Goal: Obtain resource: Obtain resource

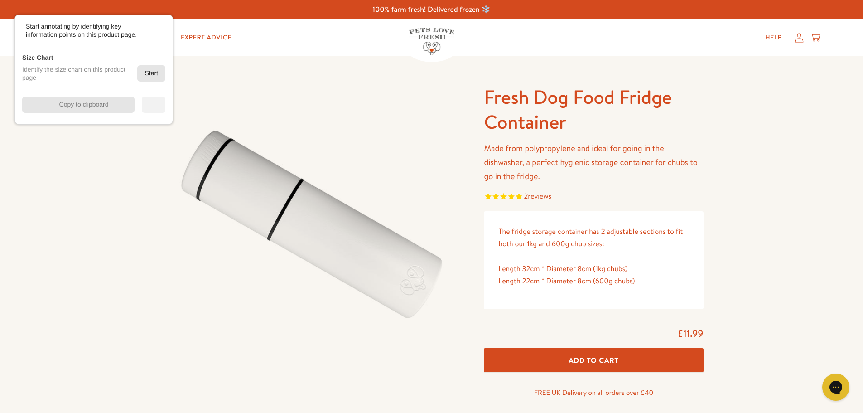
click at [149, 76] on div "Start" at bounding box center [151, 73] width 28 height 16
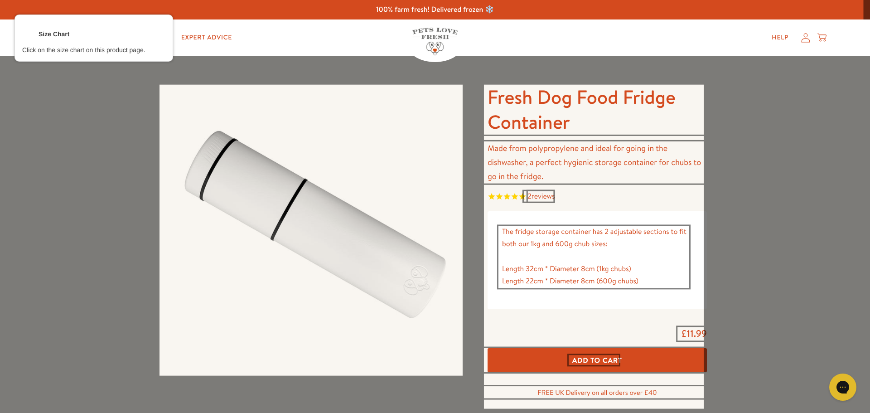
click at [585, 265] on div at bounding box center [593, 256] width 192 height 63
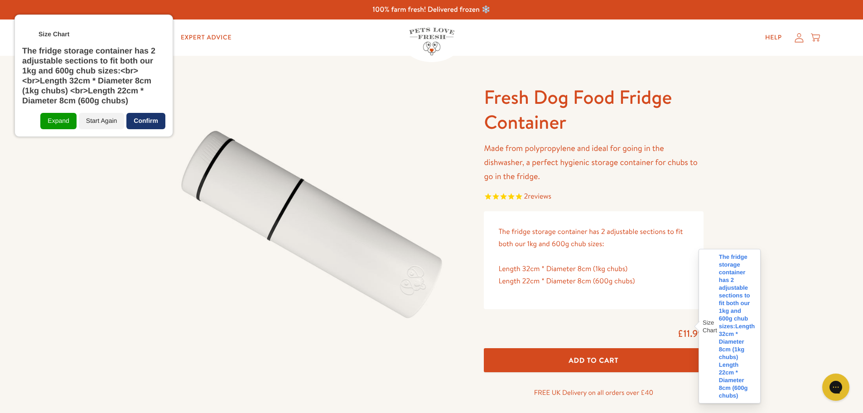
click at [141, 119] on div "Confirm" at bounding box center [145, 121] width 39 height 16
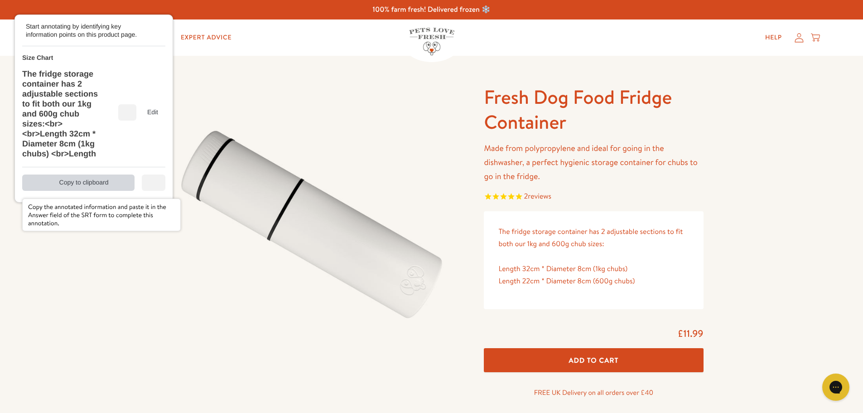
click at [98, 182] on div "Copy to clipboard" at bounding box center [78, 182] width 112 height 16
click at [98, 182] on div "Copied" at bounding box center [78, 182] width 112 height 16
copy div "o clipboard Copy the annotated information and paste it in the Answer field of …"
click at [98, 182] on div "Copied" at bounding box center [78, 182] width 112 height 16
copy div "Copied"
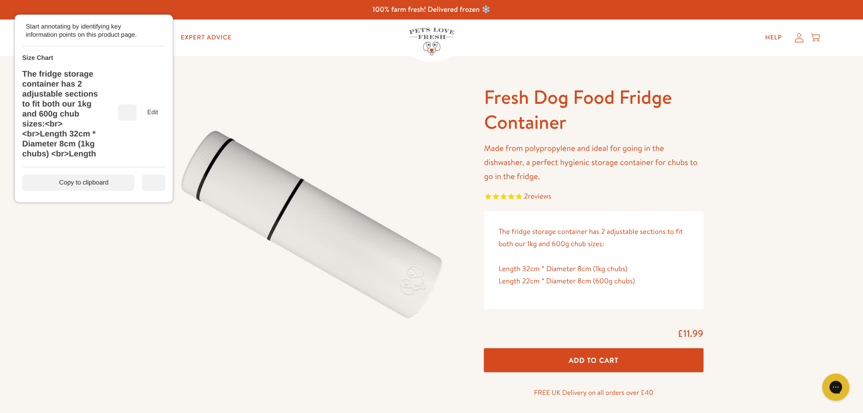
click at [72, 123] on div "The fridge storage container has 2 adjustable sections to fit both our 1kg and …" at bounding box center [63, 114] width 82 height 91
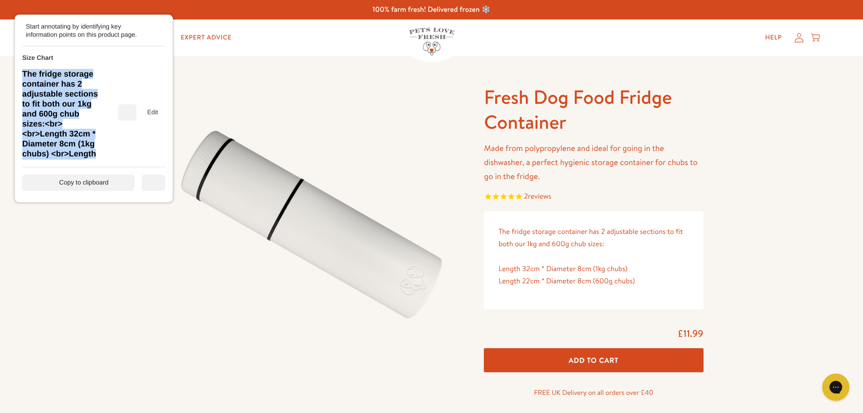
click at [72, 123] on div "The fridge storage container has 2 adjustable sections to fit both our 1kg and …" at bounding box center [63, 114] width 82 height 91
copy div "The fridge storage container has 2 adjustable sections to fit both our 1kg and …"
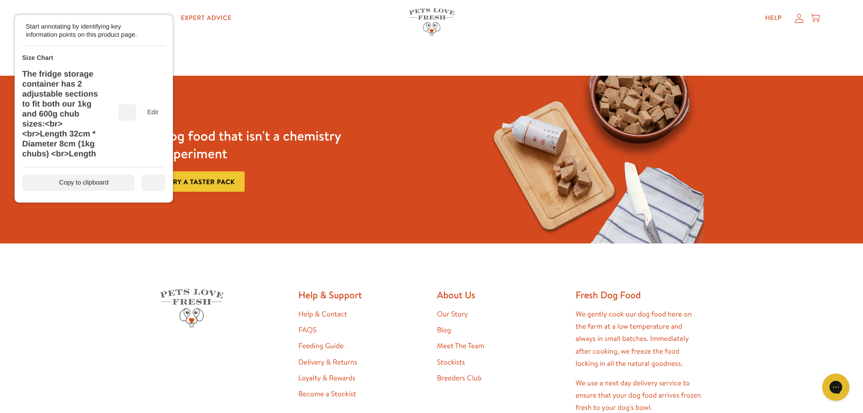
scroll to position [1347, 0]
